Goal: Find specific page/section

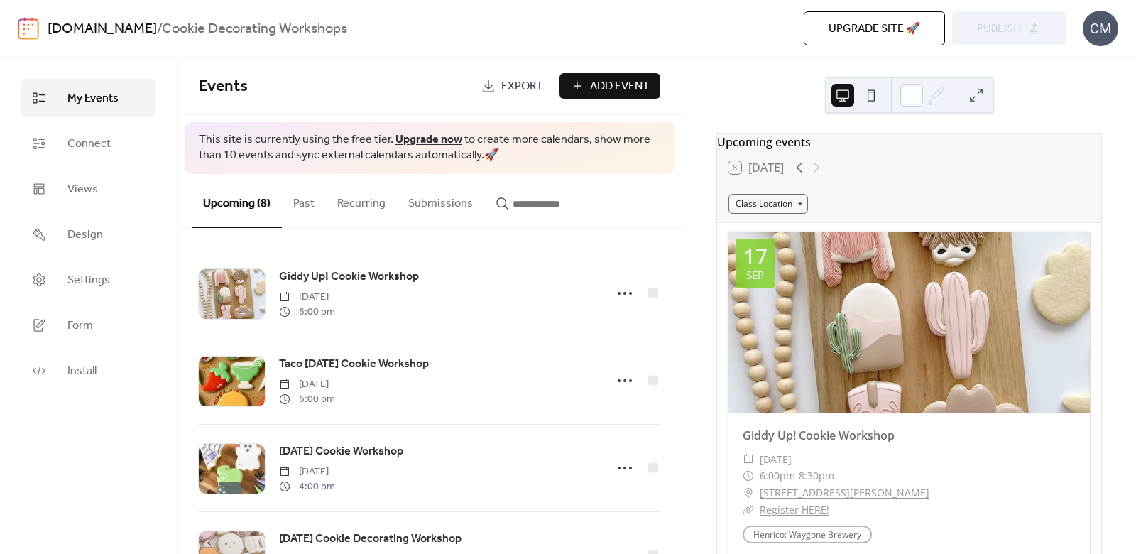
scroll to position [4, 0]
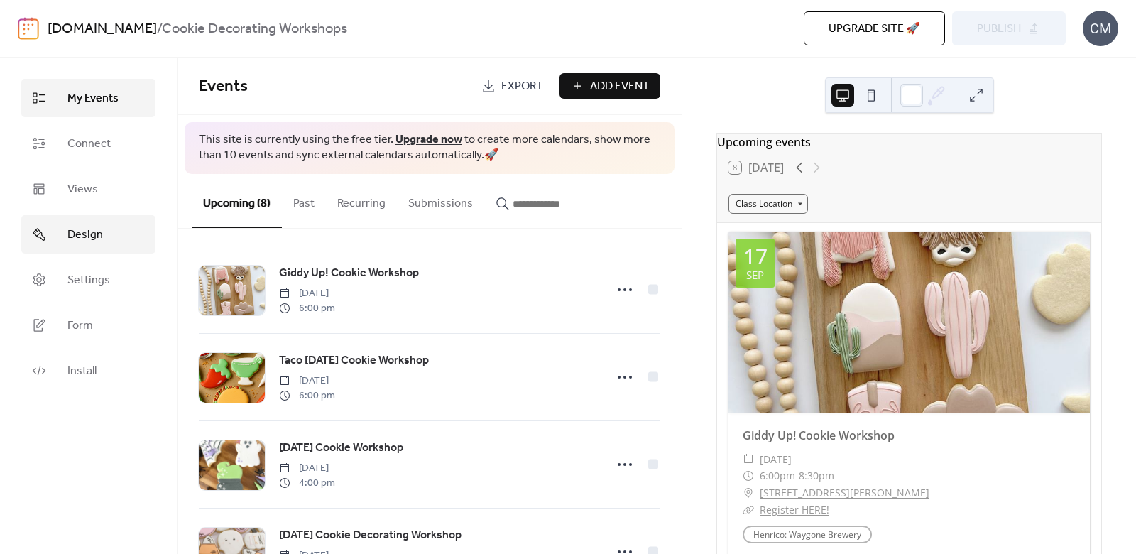
click at [73, 236] on span "Design" at bounding box center [85, 235] width 36 height 17
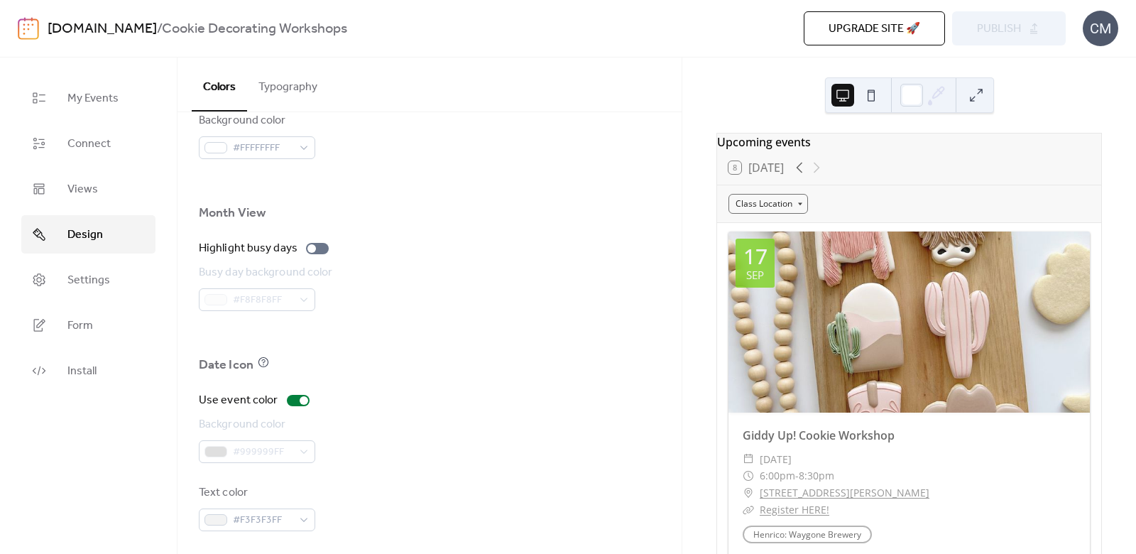
scroll to position [933, 0]
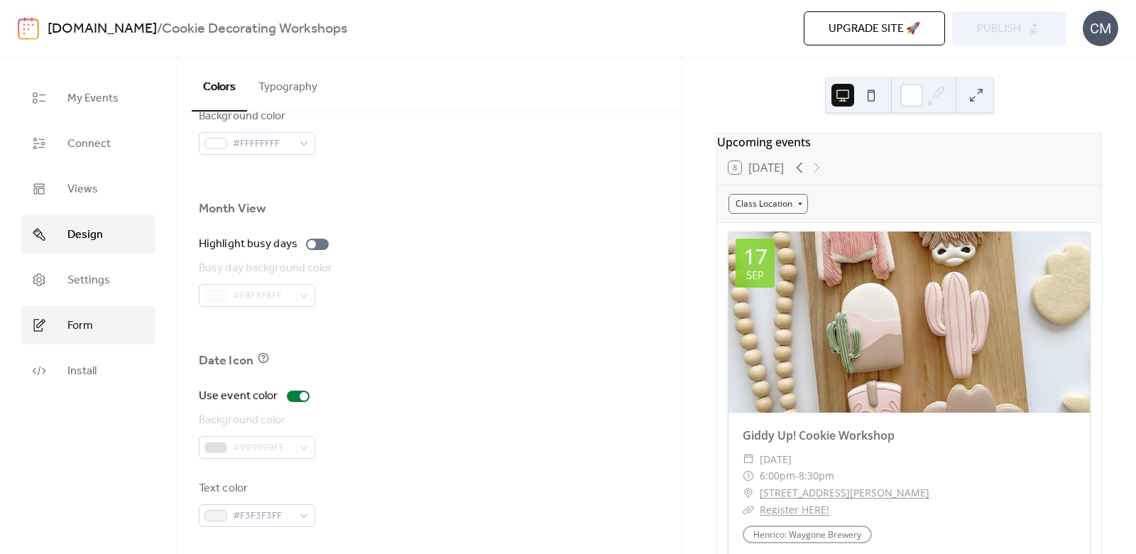
click at [77, 319] on span "Form" at bounding box center [80, 325] width 26 height 17
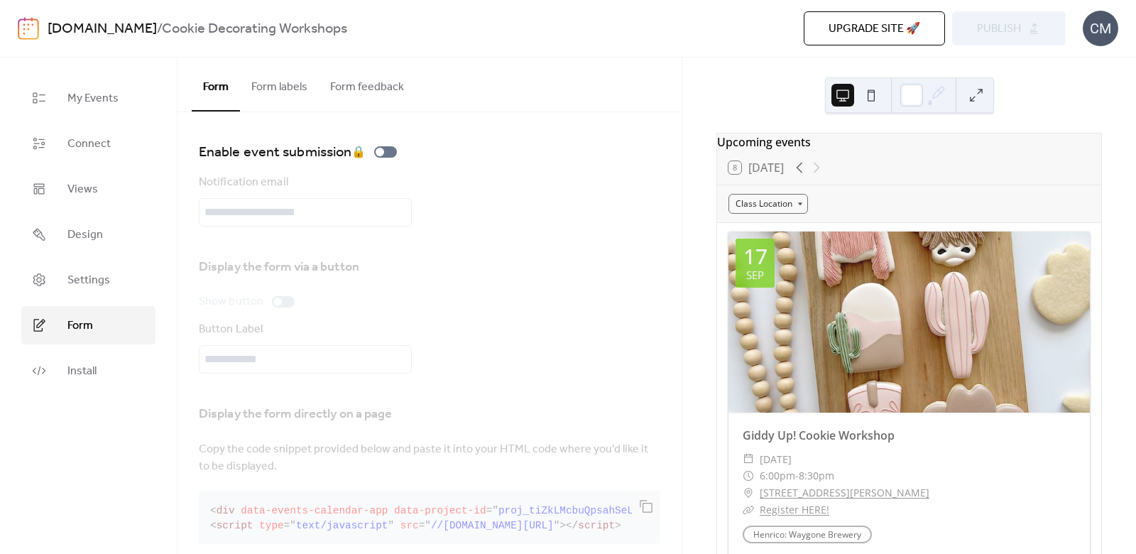
click at [362, 86] on button "Form feedback" at bounding box center [367, 84] width 97 height 53
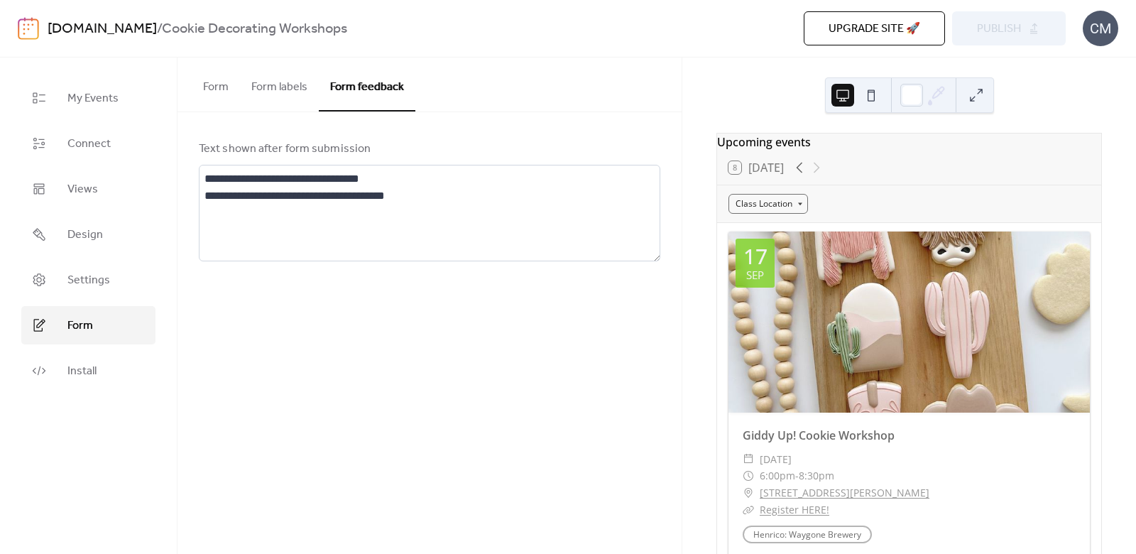
click at [297, 85] on button "Form labels" at bounding box center [279, 84] width 79 height 53
